Goal: Task Accomplishment & Management: Complete application form

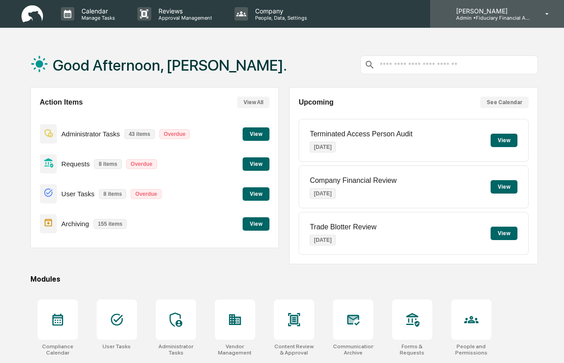
click at [484, 15] on p "Admin • Fiduciary Financial Advisors" at bounding box center [490, 18] width 83 height 6
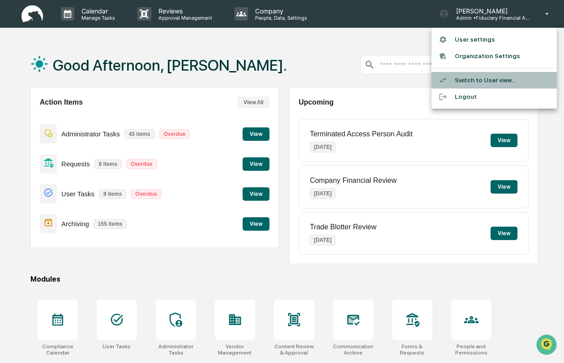
click at [484, 81] on li "Switch to User view..." at bounding box center [493, 80] width 125 height 17
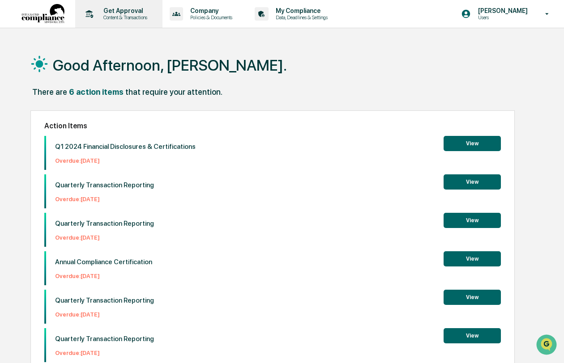
click at [115, 15] on p "Content & Transactions" at bounding box center [123, 17] width 55 height 6
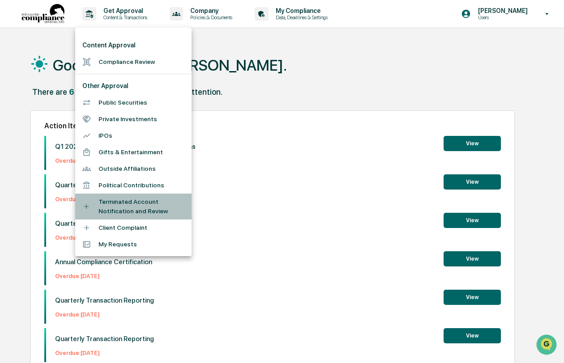
click at [141, 208] on li "Terminated Account Notification and Review" at bounding box center [133, 207] width 116 height 26
